Goal: Task Accomplishment & Management: Use online tool/utility

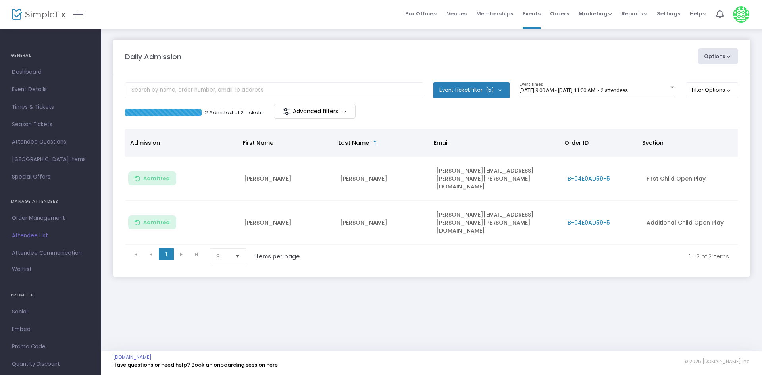
click at [634, 71] on m-panel-header "Daily Admission Options Import Attendees Export List Print Name Tags Export to …" at bounding box center [431, 57] width 637 height 34
click at [610, 87] on div "8/24/2025 @ 9:00 AM - 8/24/2025 @ 11:00 AM • 2 attendees Event Times" at bounding box center [597, 89] width 156 height 15
click at [564, 91] on span "[DATE] 9:00 AM - [DATE] 11:00 AM • 2 attendees" at bounding box center [573, 90] width 108 height 6
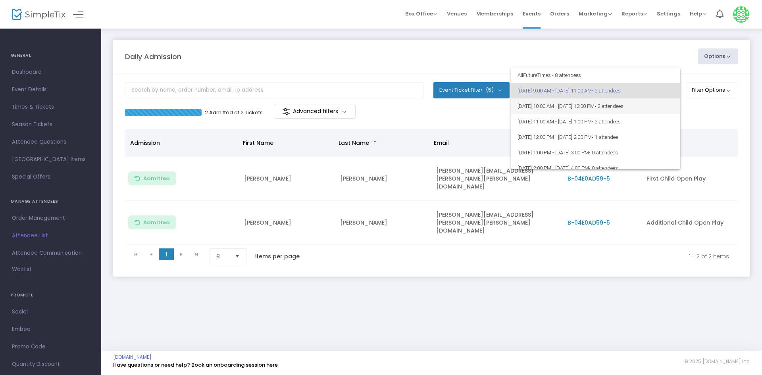
click at [567, 102] on span "[DATE] 10:00 AM - [DATE] 12:00 PM • 2 attendees" at bounding box center [595, 105] width 156 height 15
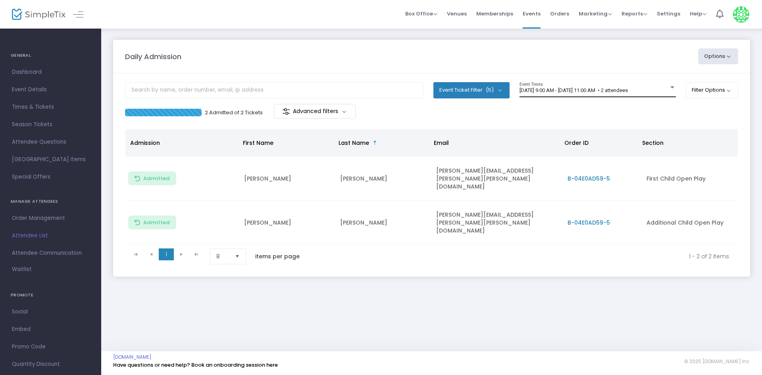
click at [550, 94] on div "[DATE] 9:00 AM - [DATE] 11:00 AM • 2 attendees Event Times" at bounding box center [597, 89] width 156 height 15
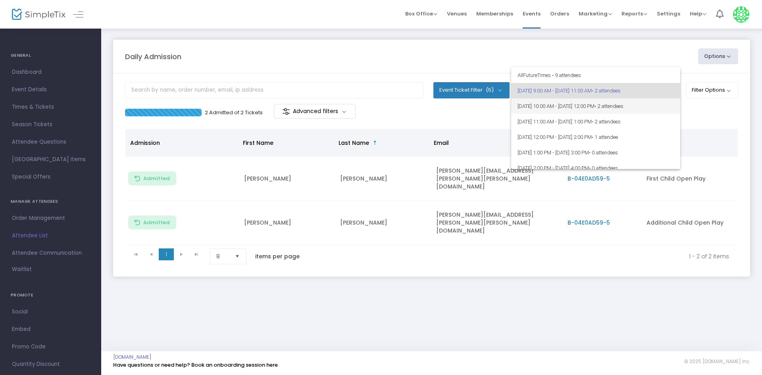
click at [554, 98] on span "[DATE] 10:00 AM - [DATE] 12:00 PM • 2 attendees" at bounding box center [595, 105] width 156 height 15
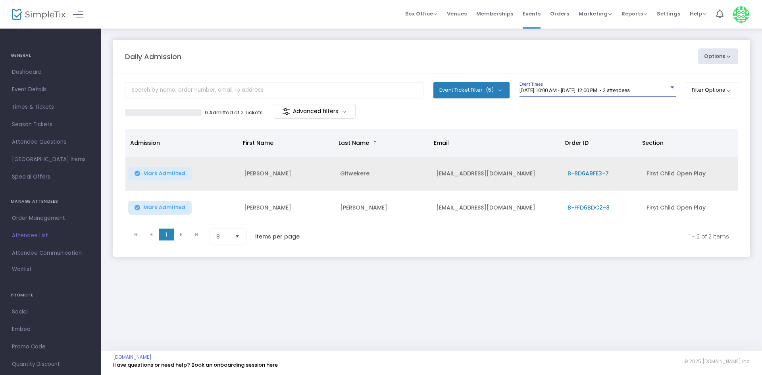
click at [158, 170] on span "Mark Admitted" at bounding box center [164, 173] width 42 height 6
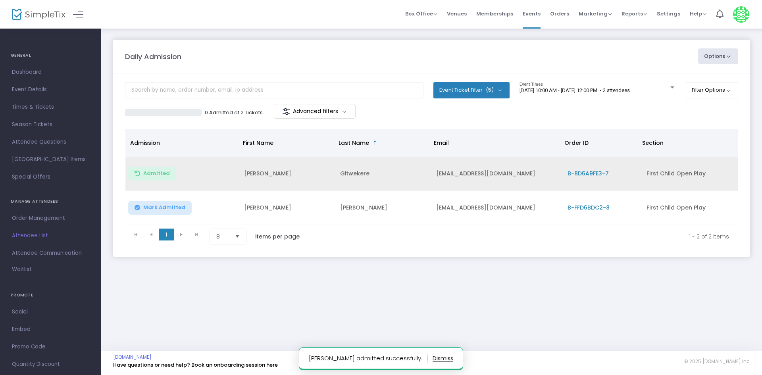
click at [154, 206] on span "Mark Admitted" at bounding box center [164, 207] width 42 height 6
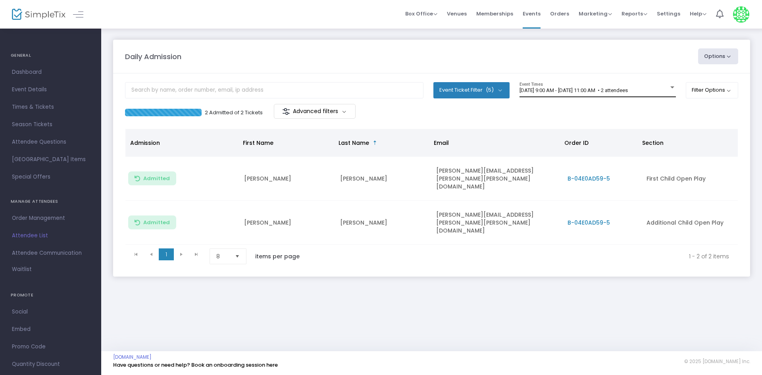
click at [628, 88] on span "[DATE] 9:00 AM - [DATE] 11:00 AM • 2 attendees" at bounding box center [573, 90] width 108 height 6
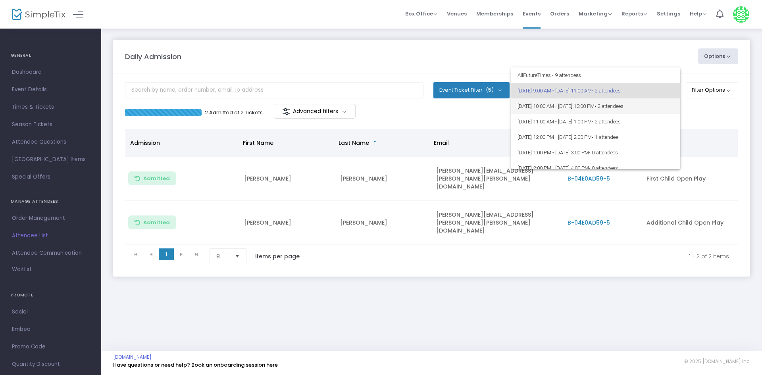
click at [590, 112] on span "[DATE] 10:00 AM - [DATE] 12:00 PM • 2 attendees" at bounding box center [595, 105] width 156 height 15
